Goal: Task Accomplishment & Management: Manage account settings

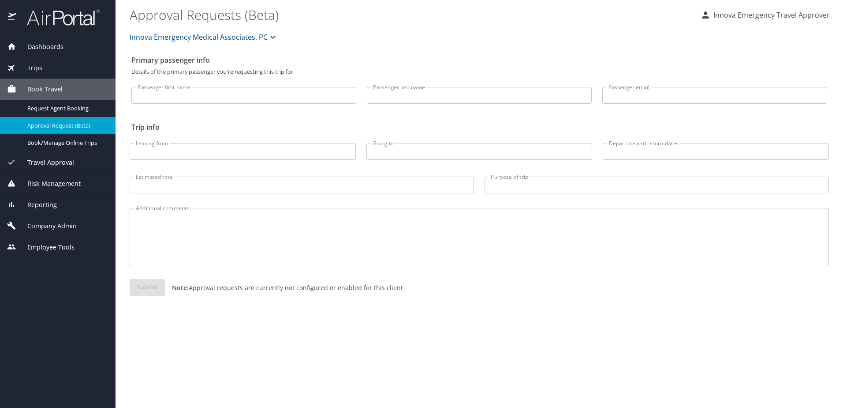
click at [71, 131] on div "Approval Request (Beta)" at bounding box center [57, 125] width 101 height 10
click at [67, 223] on span "Company Admin" at bounding box center [46, 226] width 60 height 10
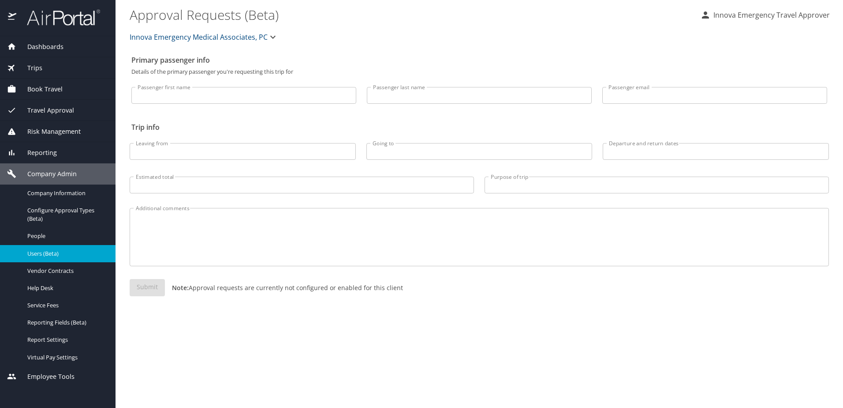
click at [73, 252] on span "Users (Beta)" at bounding box center [66, 253] width 78 height 8
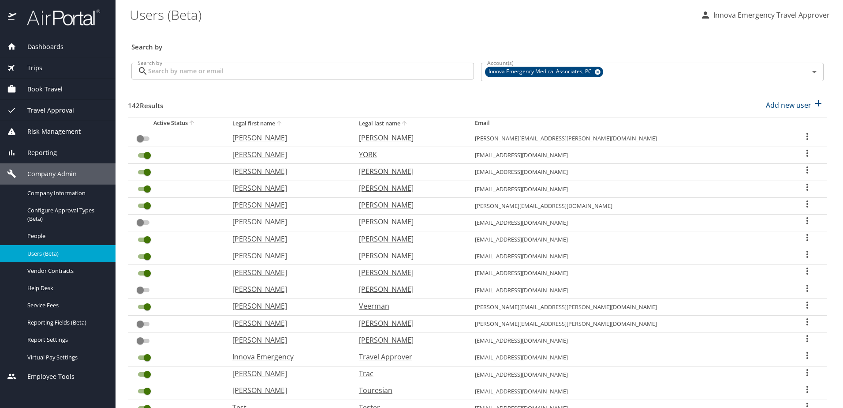
click at [56, 117] on div "Travel Approval" at bounding box center [58, 110] width 116 height 21
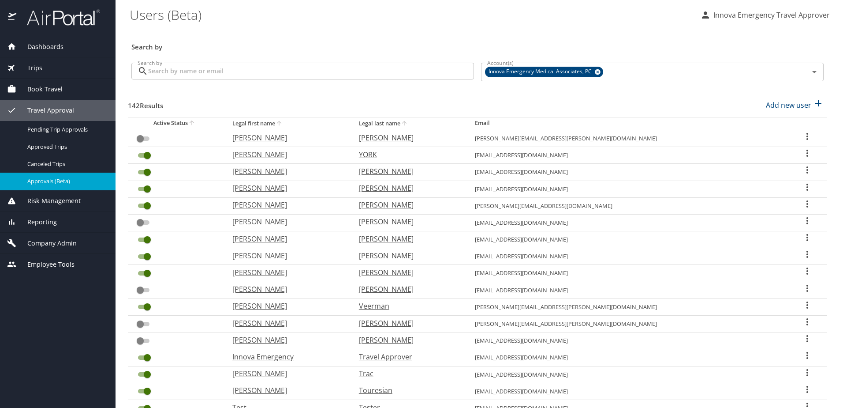
click at [58, 177] on span "Approvals (Beta)" at bounding box center [66, 181] width 78 height 8
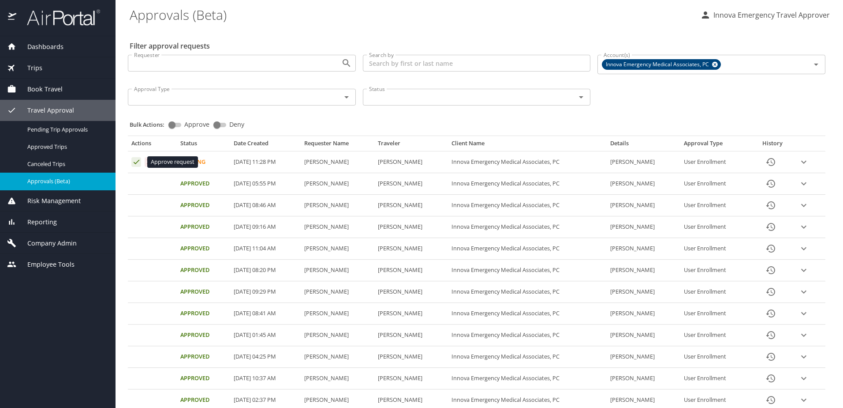
click at [136, 162] on icon "Approval table" at bounding box center [137, 162] width 6 height 4
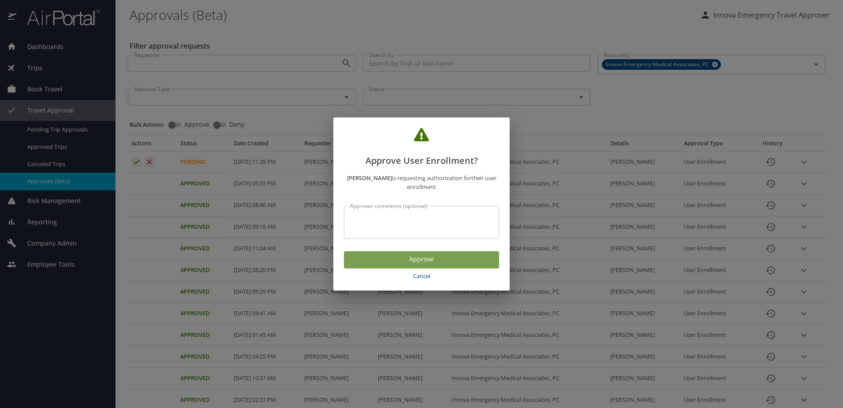
click at [446, 257] on span "Approve" at bounding box center [421, 259] width 141 height 11
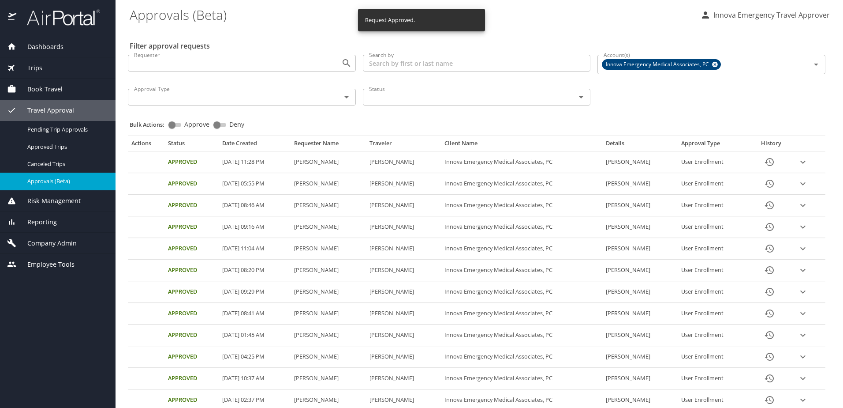
click at [49, 236] on div "Company Admin" at bounding box center [58, 242] width 116 height 21
